Goal: Information Seeking & Learning: Learn about a topic

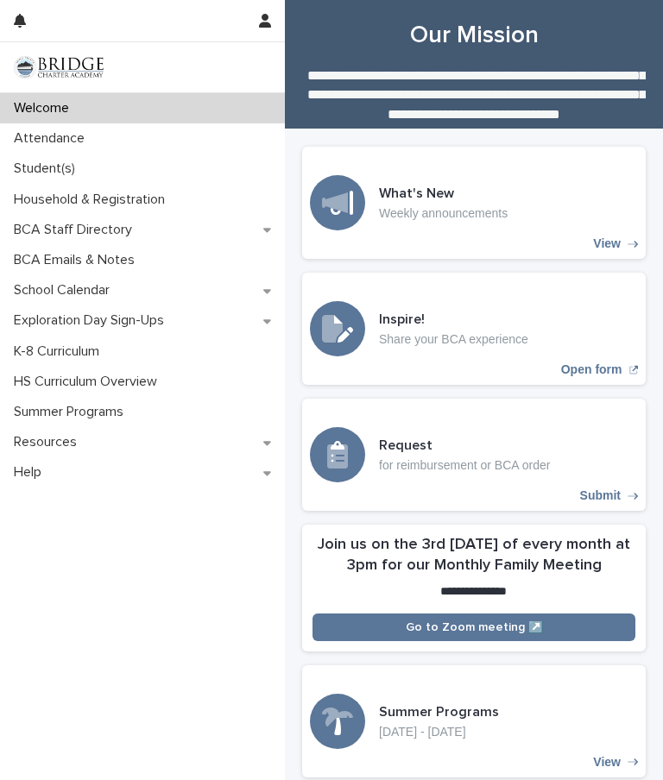
click at [72, 170] on p "Student(s)" at bounding box center [48, 169] width 82 height 16
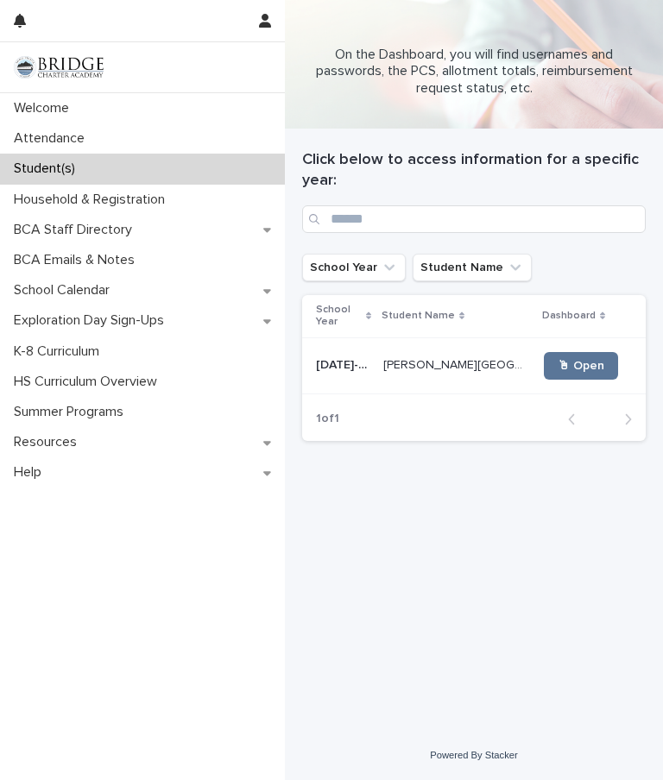
click at [403, 337] on td "[PERSON_NAME] [PERSON_NAME][GEOGRAPHIC_DATA]" at bounding box center [456, 365] width 161 height 56
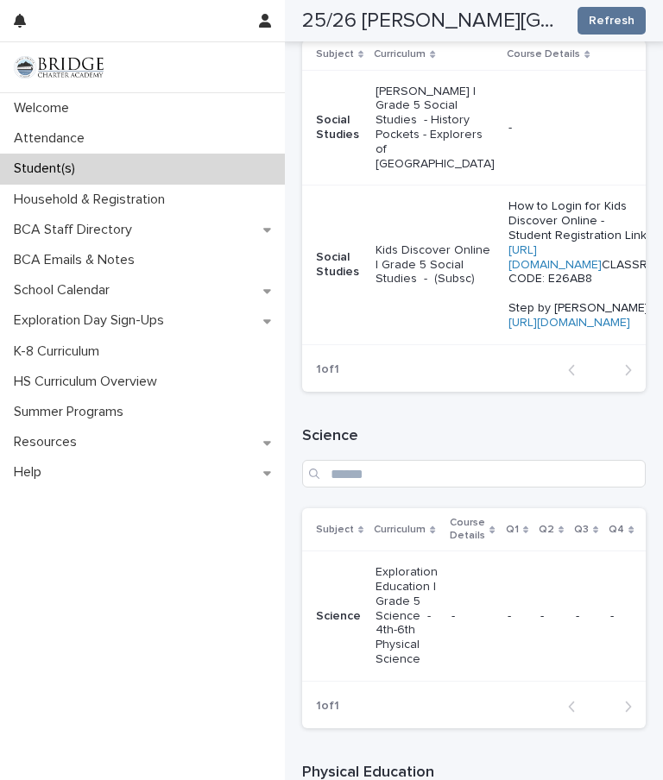
scroll to position [1215, 0]
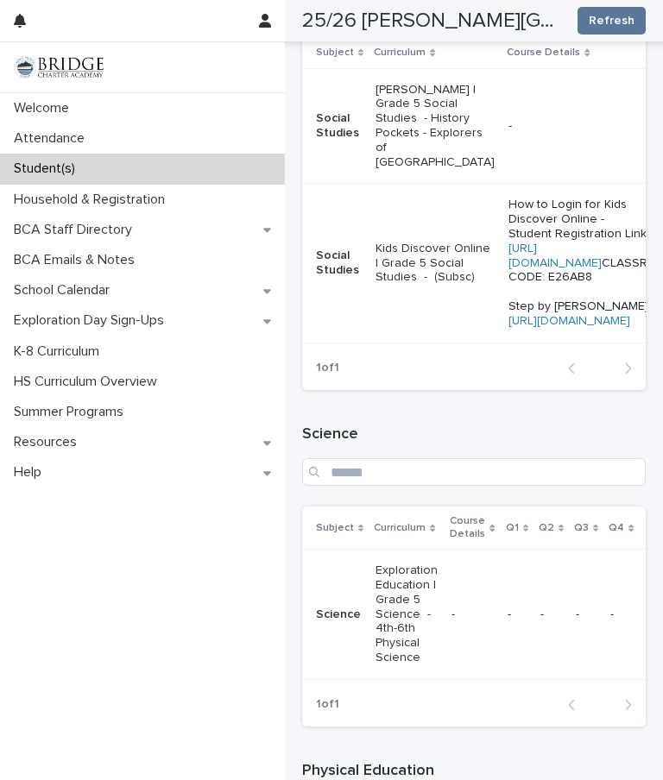
click at [562, 315] on link "[URL][DOMAIN_NAME]" at bounding box center [569, 321] width 122 height 12
